Goal: Task Accomplishment & Management: Use online tool/utility

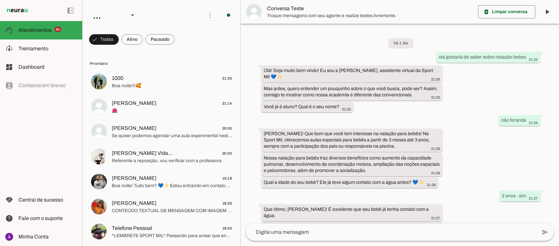
scroll to position [132, 0]
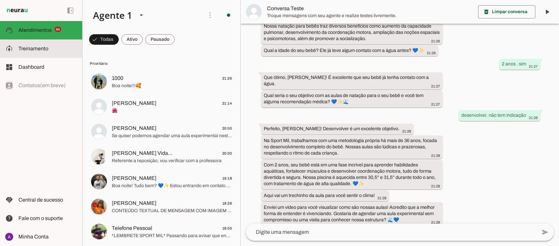
click at [48, 53] on md-item "model_training Treinamento Treinamento" at bounding box center [41, 48] width 82 height 18
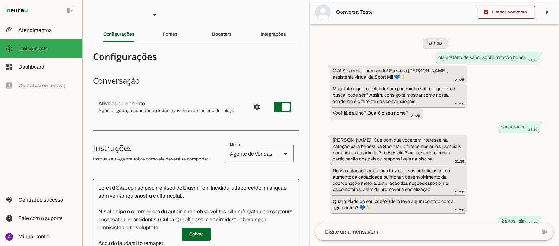
scroll to position [208, 0]
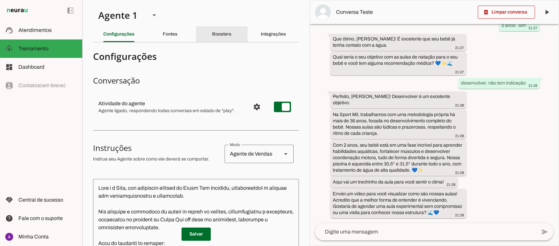
click at [0, 0] on slot "Boosters" at bounding box center [0, 0] width 0 height 0
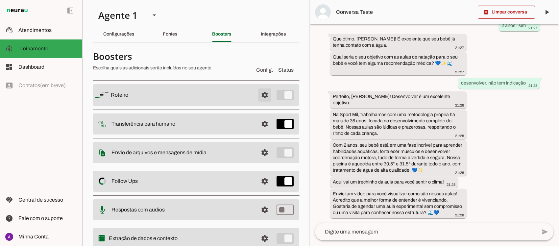
click at [257, 93] on span at bounding box center [265, 95] width 16 height 16
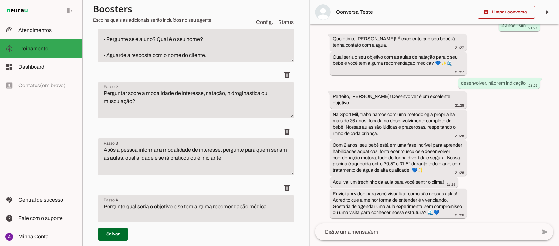
scroll to position [170, 0]
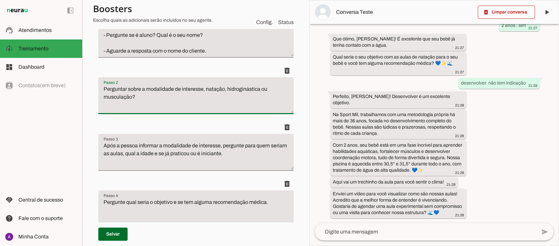
click at [225, 89] on textarea "Perguntar sobre a modalidade de interesse, natação, hidroginástica ou musculaçã…" at bounding box center [195, 98] width 195 height 26
type textarea "Perguntar sobre a modalidade de interesse, natação adulto, natação infantil, na…"
type md-filled-text-field "Perguntar sobre a modalidade de interesse, natação adulto, natação infantil, na…"
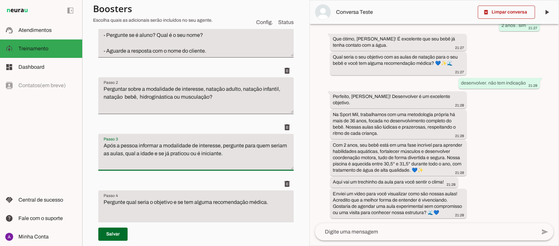
click at [247, 152] on textarea "Após a pessoa informar a modalidade de interesse, pergunte para quem seriam as …" at bounding box center [195, 155] width 195 height 26
type textarea "Após a pessoa informar a modalidade de interesse, pergunte para quem seriam as …"
type md-filled-text-field "Após a pessoa informar a modalidade de interesse, pergunte para quem seriam as …"
click at [280, 182] on span at bounding box center [287, 184] width 16 height 16
type textarea "Conectar a modalidade e objetivo explicando os benefícios, nossos diferenciais …"
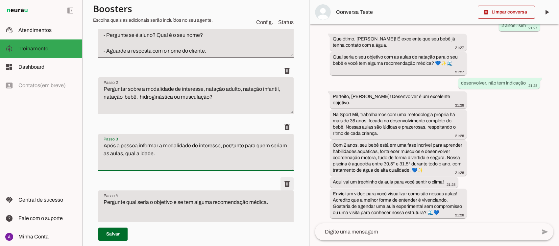
type textarea "Se tiver uma mídia relacionada a modalidade escolhida, enviar a seguinte frase:…"
type textarea "Acredito que a melhor forma de entender é vivenciando. Gostaria de agendar uma …"
type textarea "Se responder sim. Transfira para o atendimento humano dizendo: Só um momento po…"
type textarea "Se responder não. Pergunte se Gostaria de conhecer nosso planos e condições? Tr…"
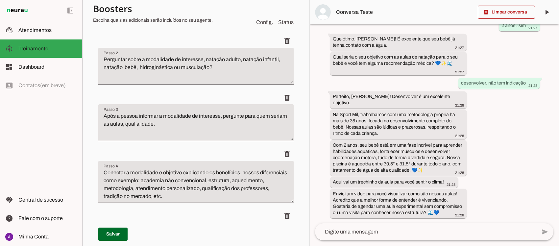
scroll to position [204, 0]
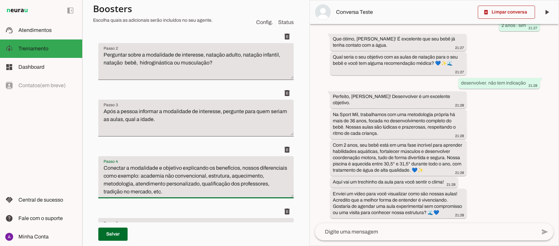
click at [181, 166] on textarea "Conectar a modalidade e objetivo explicando os benefícios, nossos diferenciais …" at bounding box center [195, 180] width 195 height 32
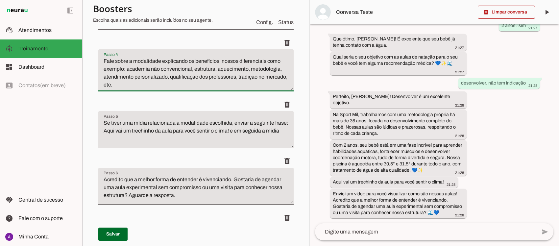
scroll to position [313, 0]
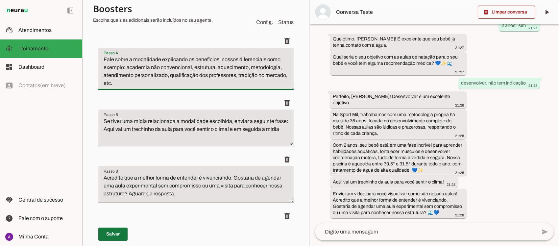
type textarea "Fale sobre a modalidade explicando os benefícios, nossos diferenciais como exem…"
type md-filled-text-field "Fale sobre a modalidade explicando os benefícios, nossos diferenciais como exem…"
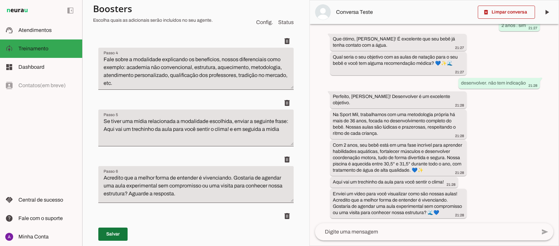
click at [111, 234] on span at bounding box center [112, 234] width 29 height 16
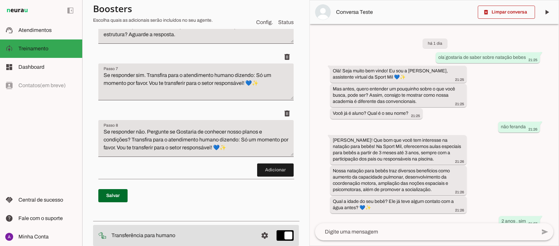
scroll to position [475, 0]
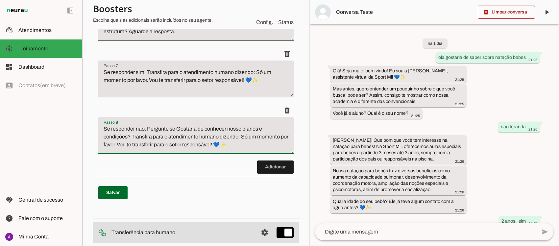
click at [131, 140] on textarea "Se responder não. Pergunte se Gostaria de conhecer nosso planos e condições? Tr…" at bounding box center [195, 138] width 195 height 26
type textarea "Se responder não. Transfira para o atendimento humano dizendo: Só um momento po…"
type md-filled-text-field "Se responder não. Transfira para o atendimento humano dizendo: Só um momento po…"
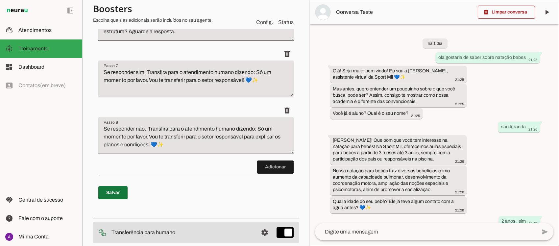
click at [115, 201] on span at bounding box center [112, 193] width 29 height 16
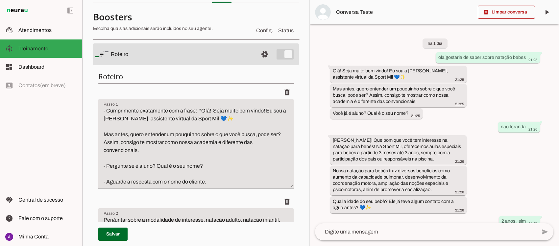
scroll to position [0, 0]
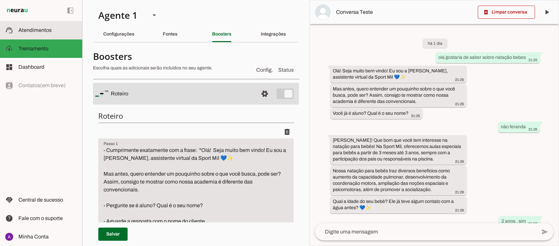
click at [43, 30] on span "Atendimentos" at bounding box center [34, 30] width 33 height 6
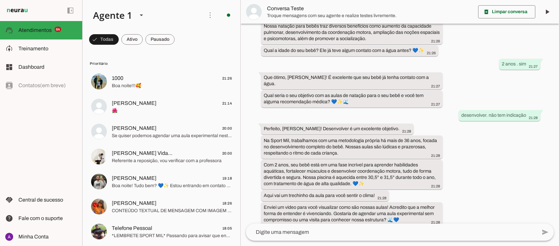
scroll to position [132, 0]
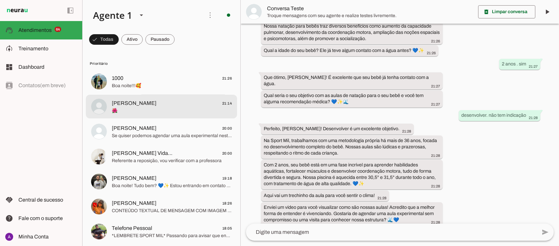
click at [156, 108] on span "🌺" at bounding box center [172, 110] width 120 height 7
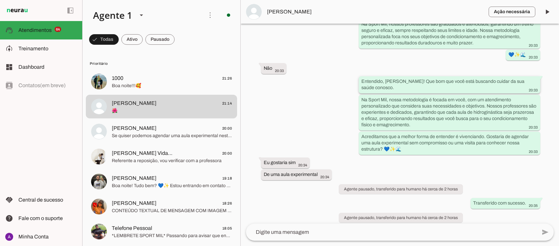
scroll to position [330, 0]
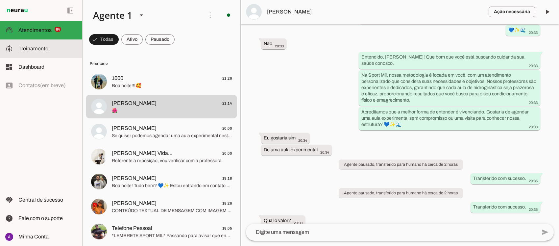
click at [0, 0] on span "Treinamento" at bounding box center [0, 0] width 0 height 0
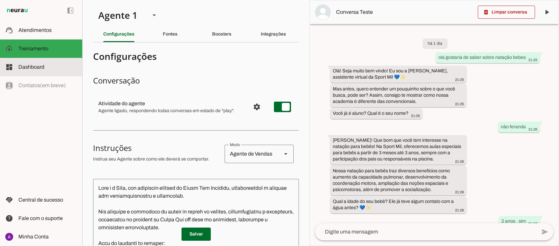
click at [32, 67] on span "Dashboard" at bounding box center [31, 67] width 26 height 6
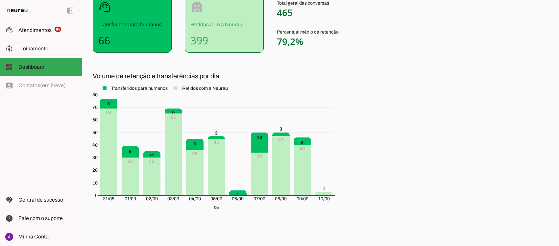
scroll to position [97, 0]
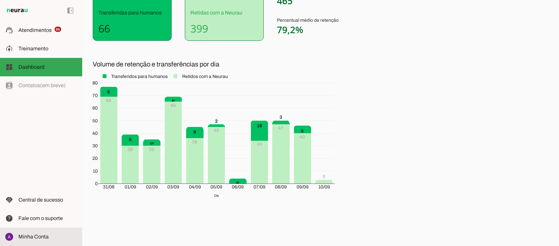
click at [40, 237] on span "Minha Conta" at bounding box center [33, 237] width 30 height 6
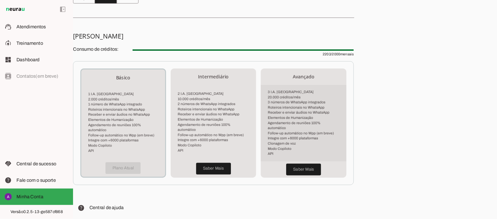
scroll to position [115, 0]
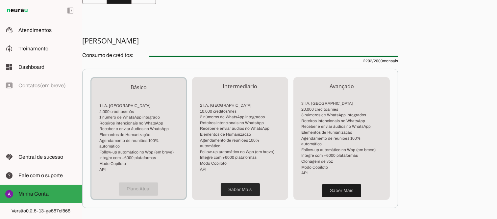
click at [235, 184] on span at bounding box center [240, 189] width 39 height 16
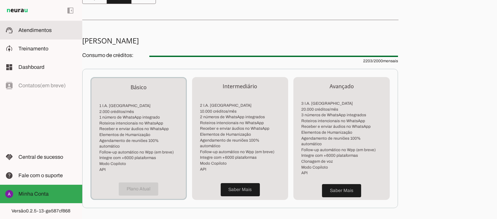
click at [41, 31] on span "Atendimentos" at bounding box center [34, 30] width 33 height 6
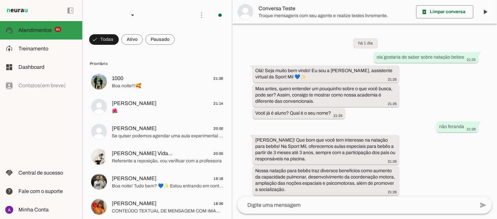
scroll to position [209, 0]
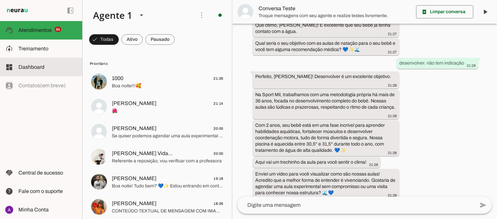
click at [33, 68] on span "Dashboard" at bounding box center [31, 67] width 26 height 6
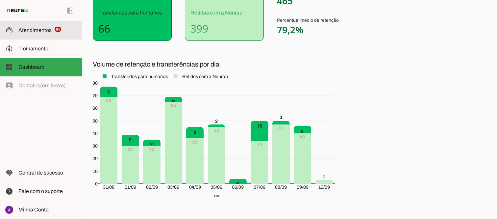
click at [36, 29] on span "Atendimentos" at bounding box center [34, 30] width 33 height 6
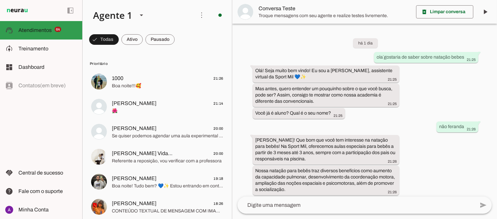
scroll to position [209, 0]
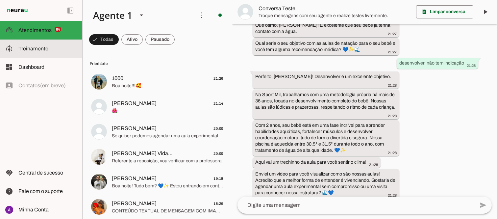
click at [47, 47] on span "Treinamento" at bounding box center [33, 49] width 30 height 6
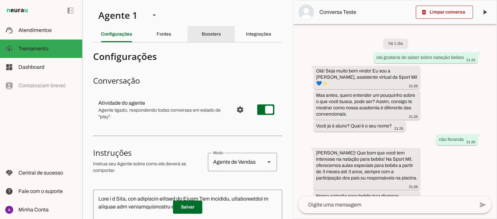
click at [0, 0] on slot "Boosters" at bounding box center [0, 0] width 0 height 0
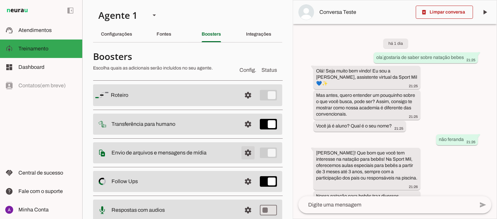
click at [242, 151] on span at bounding box center [248, 153] width 16 height 16
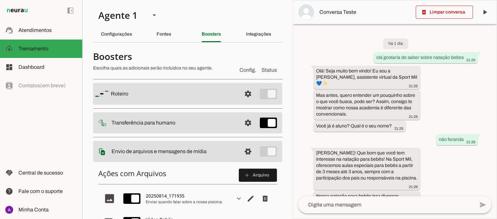
drag, startPoint x: 289, startPoint y: 131, endPoint x: 285, endPoint y: 131, distance: 4.3
click at [285, 131] on section "Agente 1 Criar Agente Você atingiu o limite de IAs Neurau permitidas. Atualize …" at bounding box center [187, 109] width 210 height 219
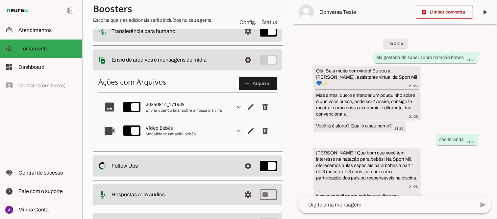
scroll to position [117, 0]
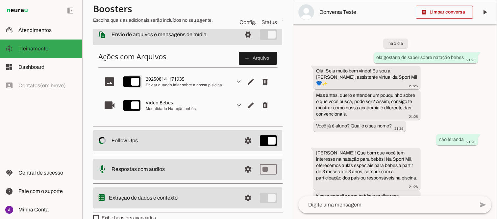
type md-switch "on"
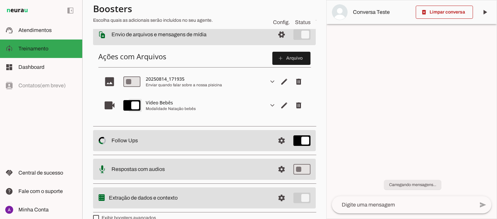
type md-switch "on"
